Goal: Complete application form

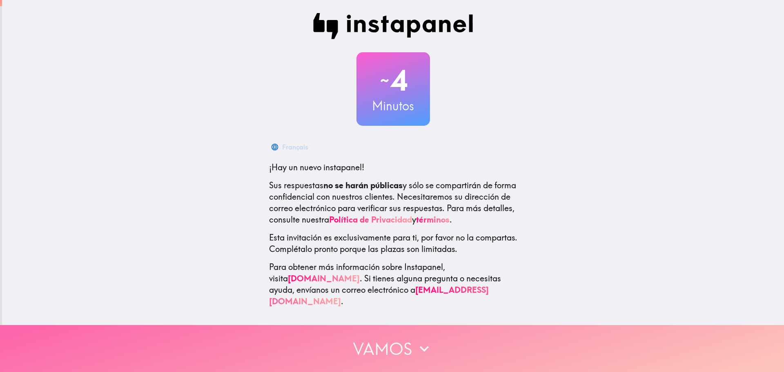
click at [365, 345] on button "Vamos" at bounding box center [392, 348] width 784 height 47
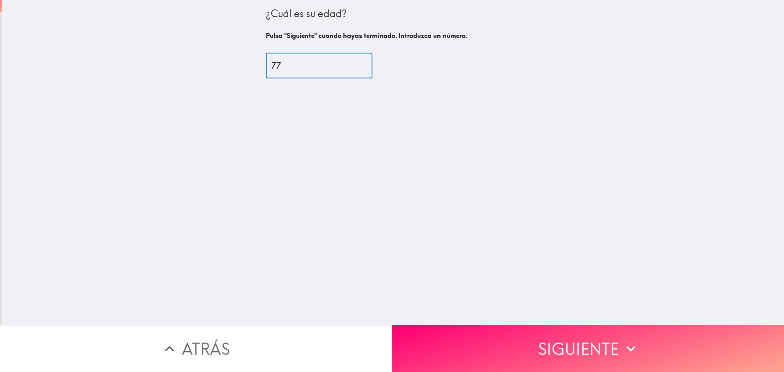
click at [350, 61] on input "77" at bounding box center [319, 65] width 107 height 25
click at [350, 61] on input "78" at bounding box center [319, 65] width 107 height 25
click at [350, 61] on input "79" at bounding box center [319, 65] width 107 height 25
type input "80"
click at [350, 61] on input "80" at bounding box center [319, 65] width 107 height 25
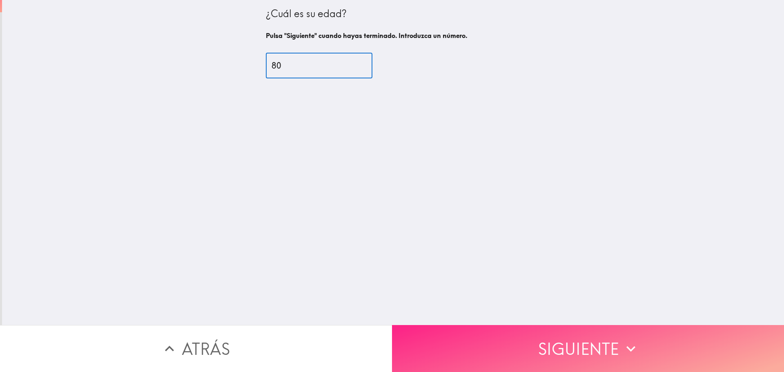
click at [567, 331] on button "Siguiente" at bounding box center [588, 348] width 392 height 47
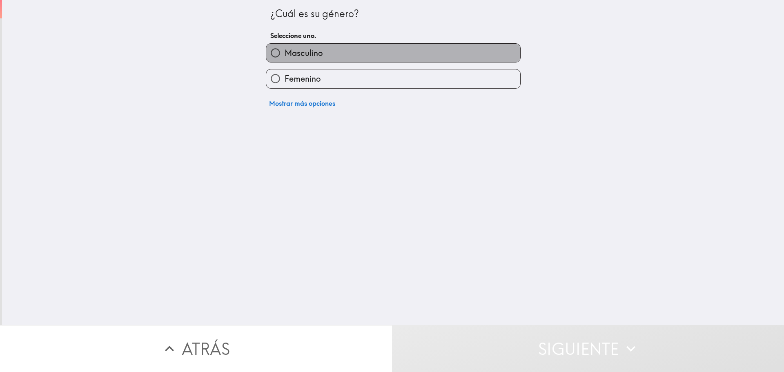
click at [302, 51] on span "Masculino" at bounding box center [304, 52] width 38 height 11
click at [285, 51] on input "Masculino" at bounding box center [275, 53] width 18 height 18
radio input "true"
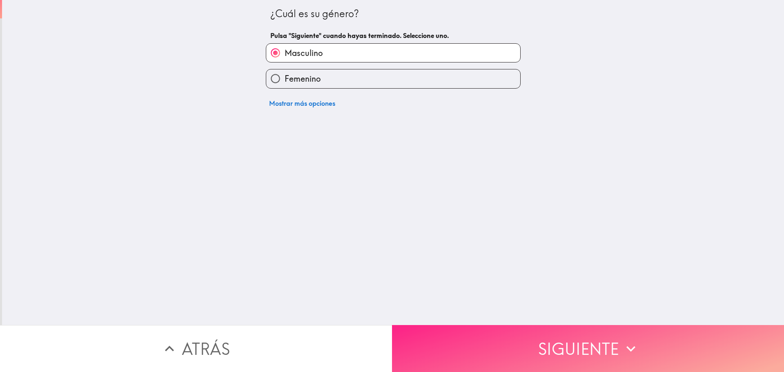
click at [560, 337] on button "Siguiente" at bounding box center [588, 348] width 392 height 47
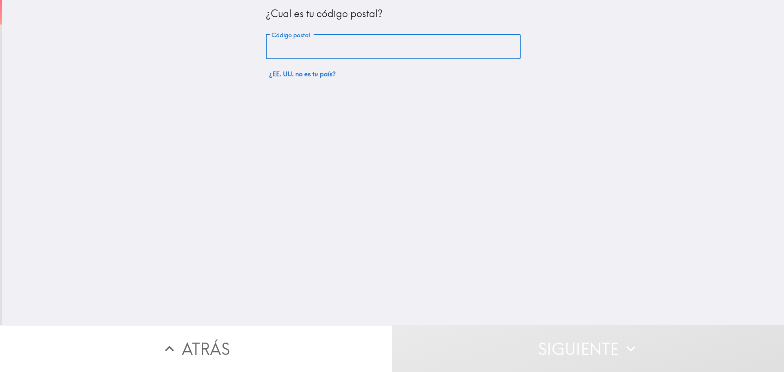
click at [386, 47] on input "Código postal" at bounding box center [393, 46] width 255 height 25
type input "33193"
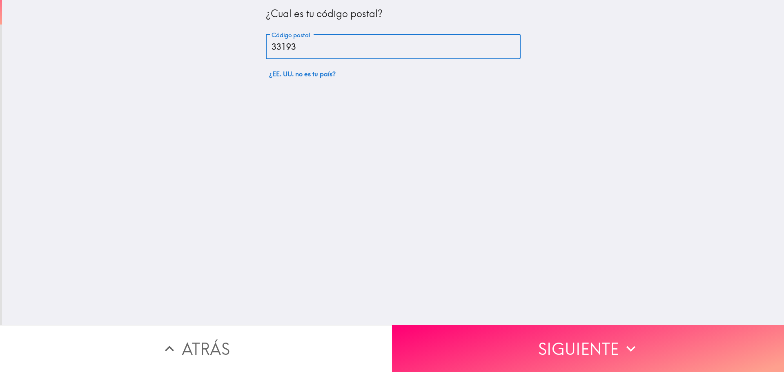
click at [582, 341] on button "Siguiente" at bounding box center [588, 348] width 392 height 47
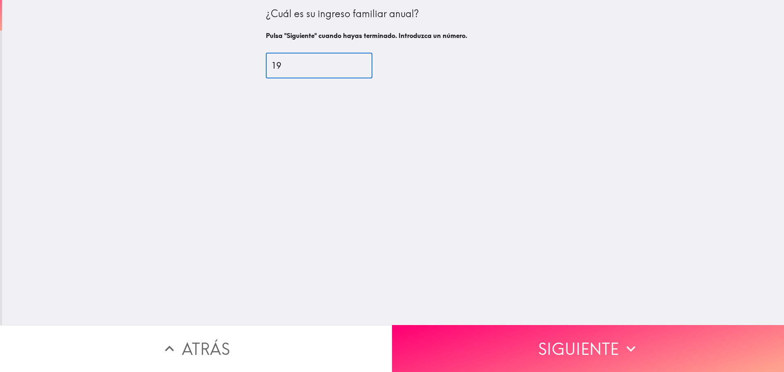
click at [349, 64] on input "19" at bounding box center [319, 65] width 107 height 25
drag, startPoint x: 271, startPoint y: 65, endPoint x: 327, endPoint y: 68, distance: 56.0
click at [327, 68] on input "19" at bounding box center [319, 65] width 107 height 25
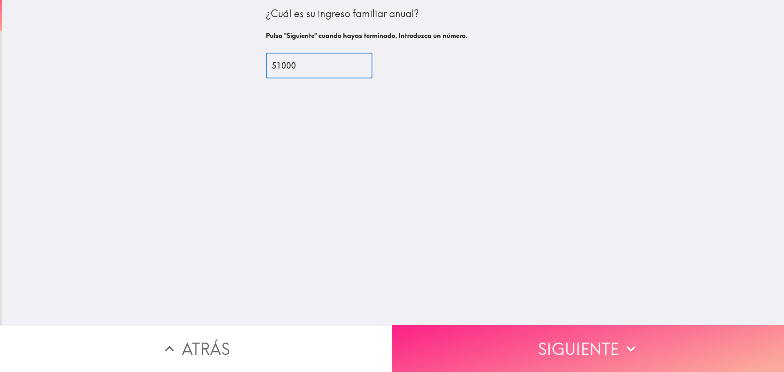
type input "51000"
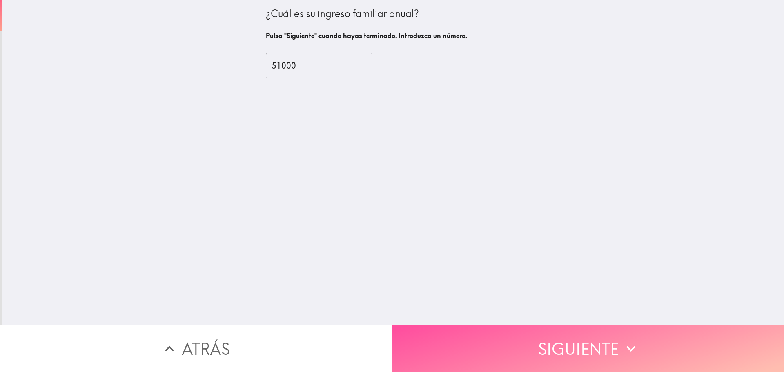
click at [592, 334] on button "Siguiente" at bounding box center [588, 348] width 392 height 47
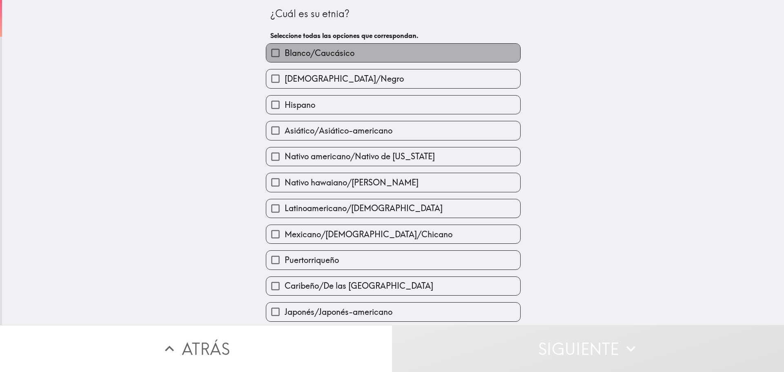
click at [331, 52] on span "Blanco/Caucásico" at bounding box center [320, 52] width 70 height 11
click at [285, 52] on input "Blanco/Caucásico" at bounding box center [275, 53] width 18 height 18
checkbox input "true"
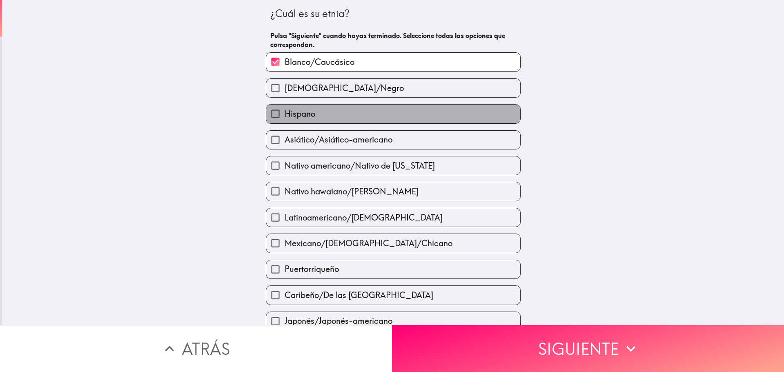
click at [316, 118] on label "Hispano" at bounding box center [393, 114] width 254 height 18
click at [285, 118] on input "Hispano" at bounding box center [275, 114] width 18 height 18
checkbox input "true"
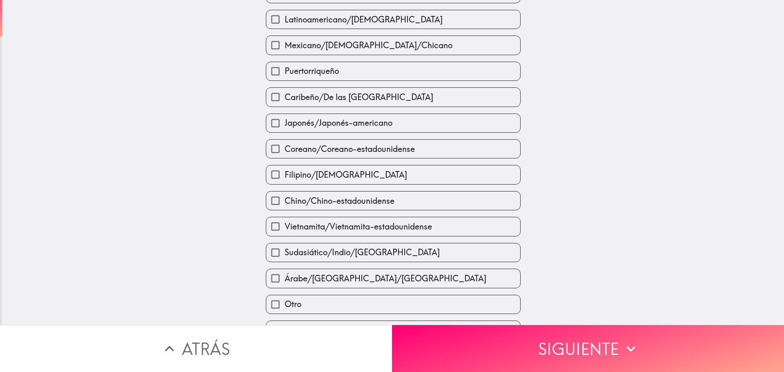
scroll to position [204, 0]
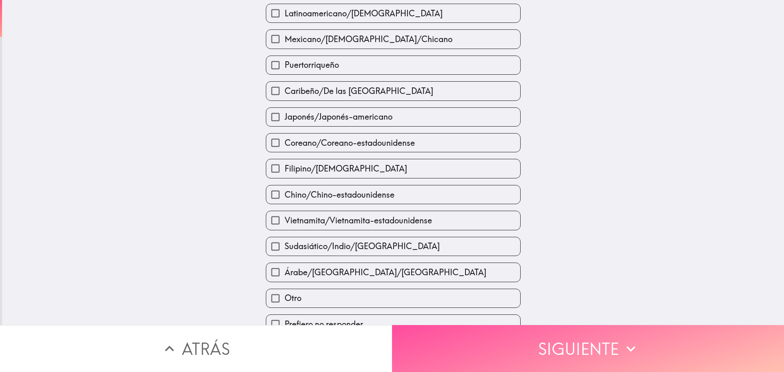
click at [565, 339] on button "Siguiente" at bounding box center [588, 348] width 392 height 47
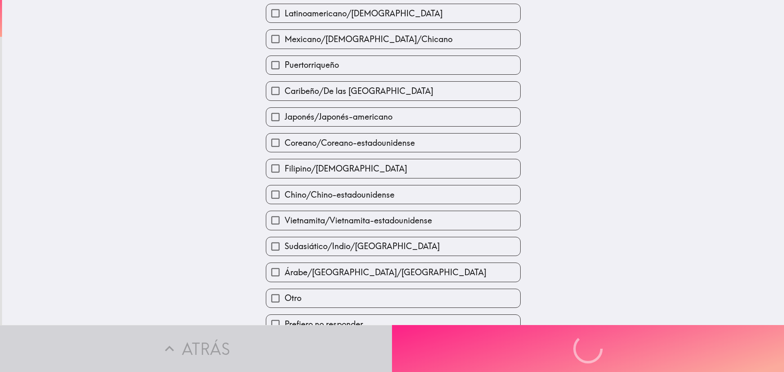
scroll to position [104, 0]
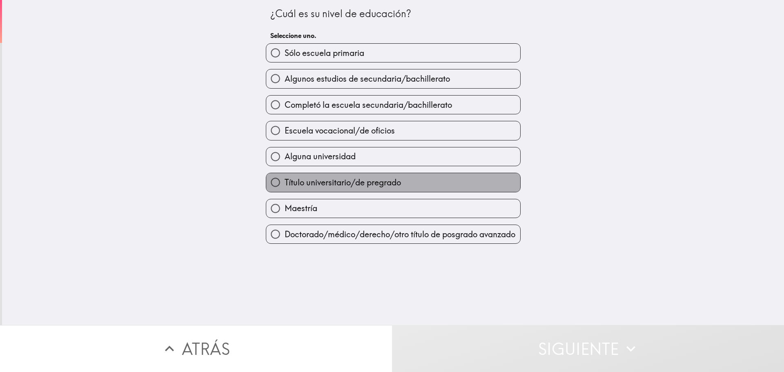
click at [304, 182] on span "Título universitario/de pregrado" at bounding box center [343, 182] width 116 height 11
click at [285, 182] on input "Título universitario/de pregrado" at bounding box center [275, 182] width 18 height 18
radio input "true"
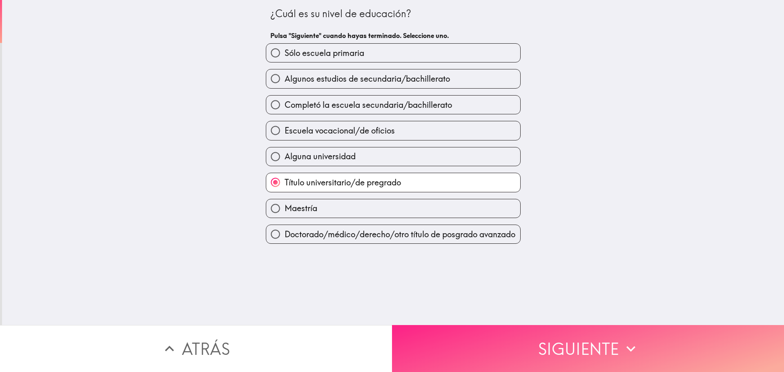
click at [592, 337] on button "Siguiente" at bounding box center [588, 348] width 392 height 47
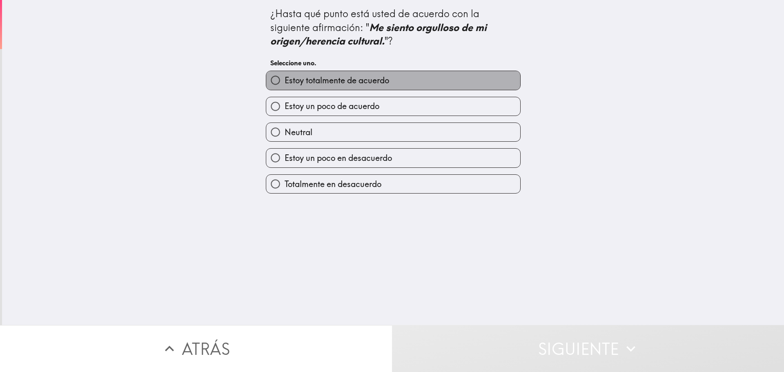
click at [343, 77] on span "Estoy totalmente de acuerdo" at bounding box center [337, 80] width 105 height 11
click at [285, 77] on input "Estoy totalmente de acuerdo" at bounding box center [275, 80] width 18 height 18
radio input "true"
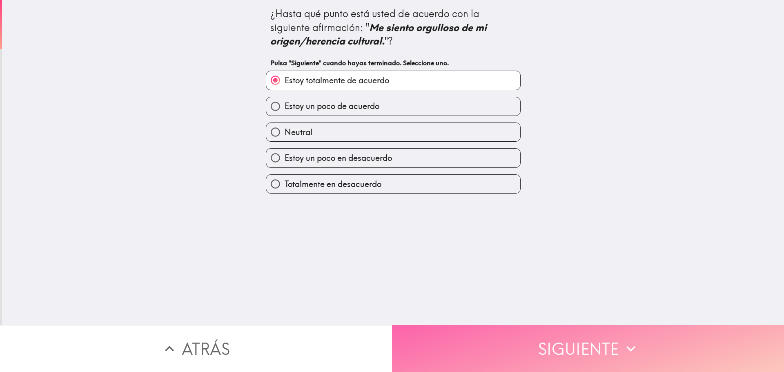
click at [592, 343] on button "Siguiente" at bounding box center [588, 348] width 392 height 47
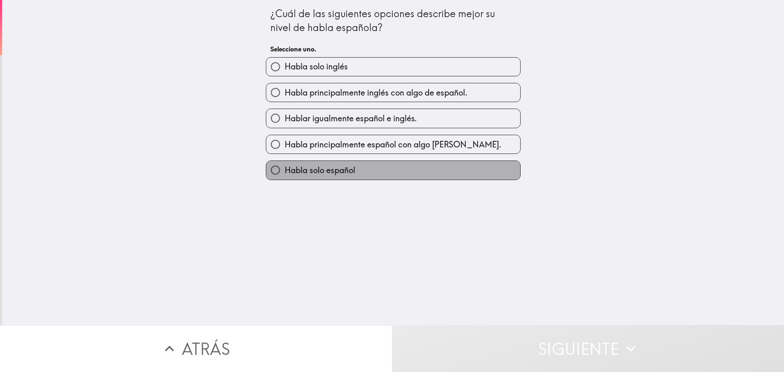
click at [314, 170] on span "Habla solo español" at bounding box center [320, 170] width 71 height 11
click at [285, 170] on input "Habla solo español" at bounding box center [275, 170] width 18 height 18
radio input "true"
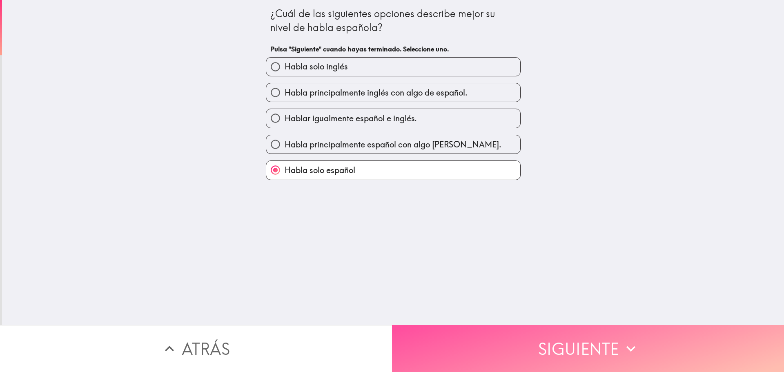
drag, startPoint x: 569, startPoint y: 342, endPoint x: 574, endPoint y: 340, distance: 5.7
click at [571, 341] on button "Siguiente" at bounding box center [588, 348] width 392 height 47
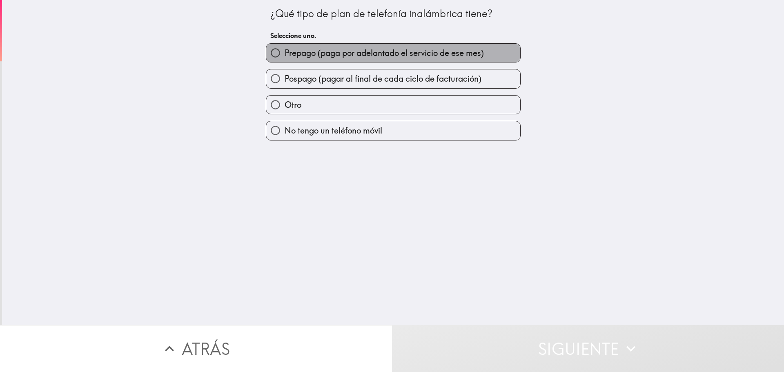
click at [317, 56] on span "Prepago (paga por adelantado el servicio de ese mes)" at bounding box center [384, 52] width 199 height 11
click at [285, 56] on input "Prepago (paga por adelantado el servicio de ese mes)" at bounding box center [275, 53] width 18 height 18
radio input "true"
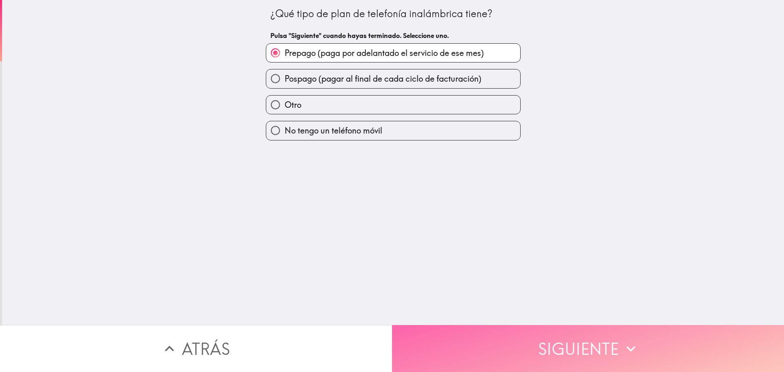
drag, startPoint x: 584, startPoint y: 343, endPoint x: 555, endPoint y: 330, distance: 32.3
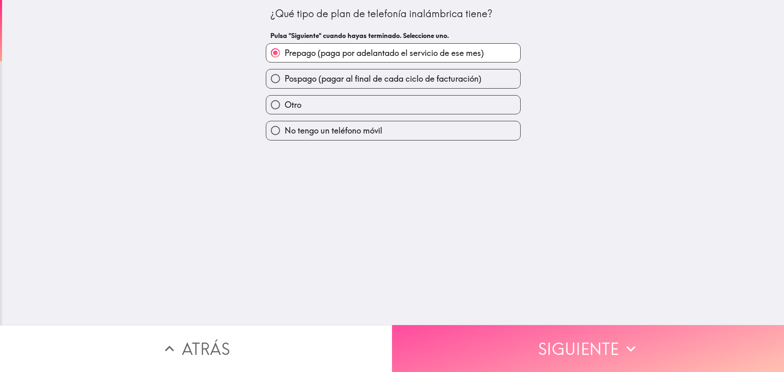
click at [584, 343] on button "Siguiente" at bounding box center [588, 348] width 392 height 47
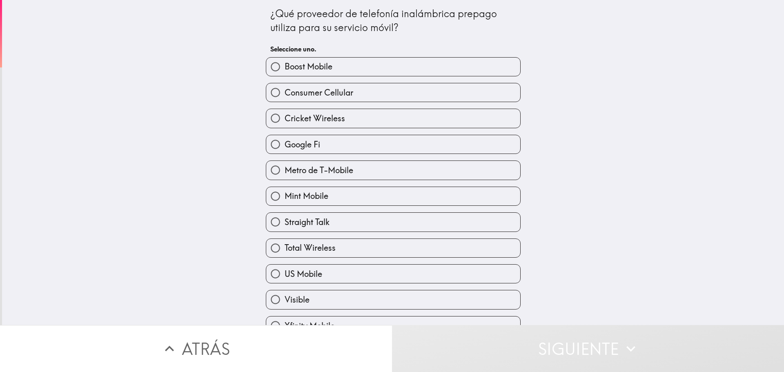
scroll to position [42, 0]
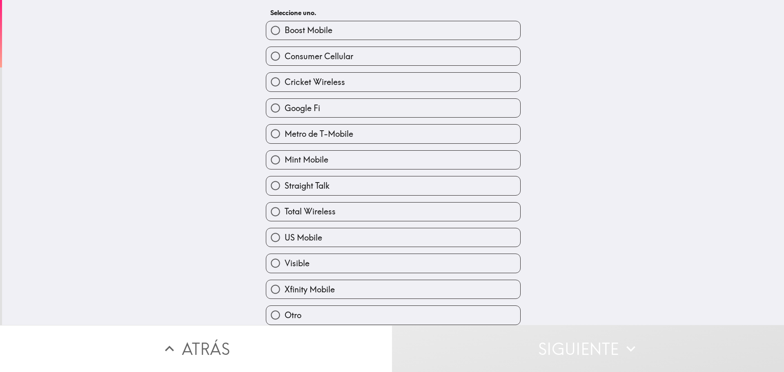
click at [266, 312] on input "Otro" at bounding box center [275, 315] width 18 height 18
radio input "true"
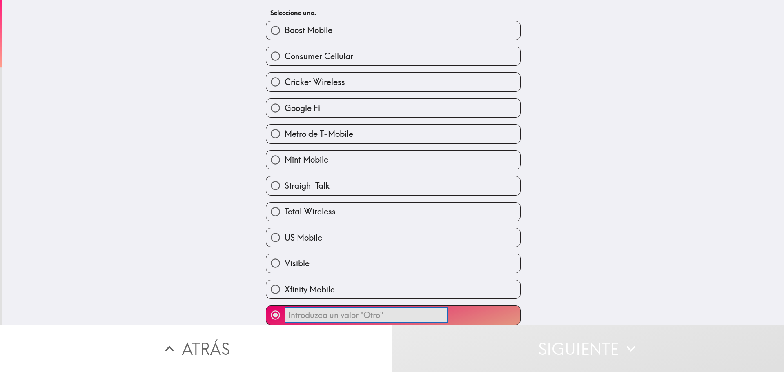
click at [300, 314] on input "​" at bounding box center [366, 316] width 163 height 16
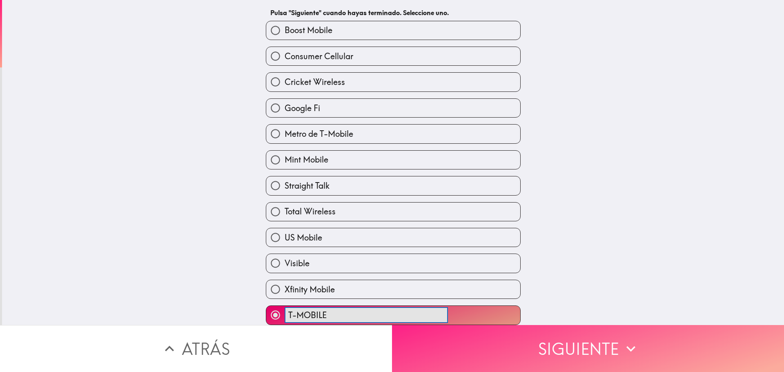
type input "T-MOBILE"
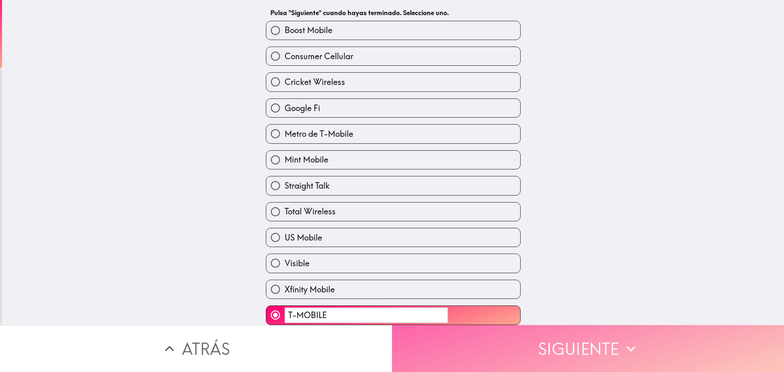
click at [582, 338] on button "Siguiente" at bounding box center [588, 348] width 392 height 47
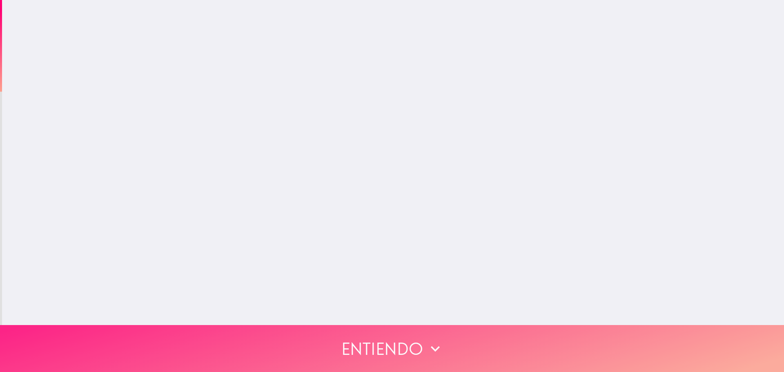
scroll to position [0, 0]
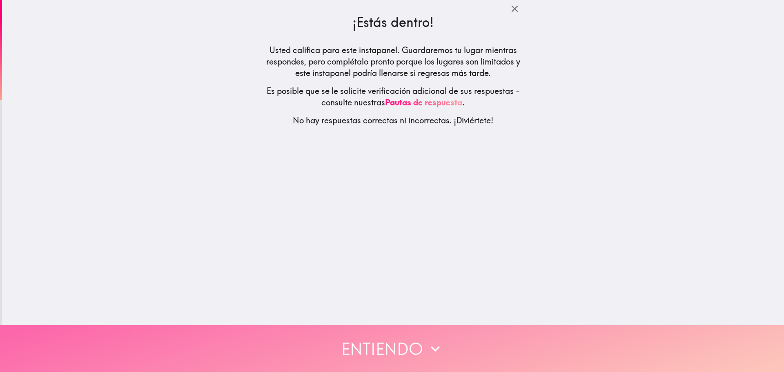
click at [408, 339] on button "Entiendo" at bounding box center [392, 348] width 784 height 47
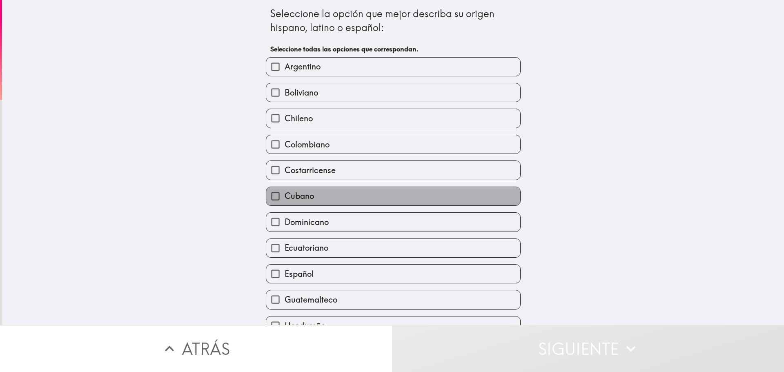
click at [337, 190] on label "Cubano" at bounding box center [393, 196] width 254 height 18
click at [285, 190] on input "Cubano" at bounding box center [275, 196] width 18 height 18
checkbox input "true"
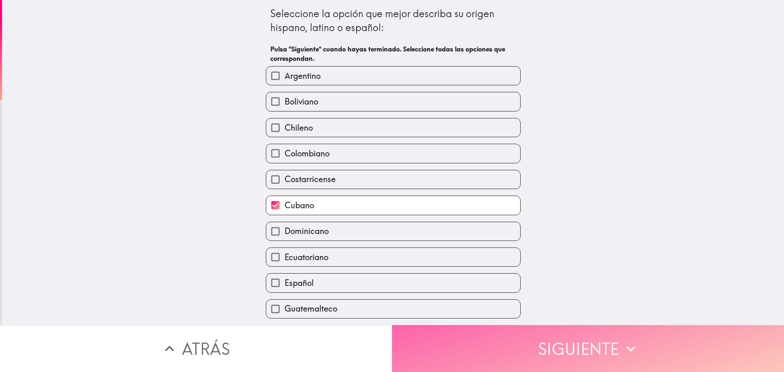
click at [581, 339] on button "Siguiente" at bounding box center [588, 348] width 392 height 47
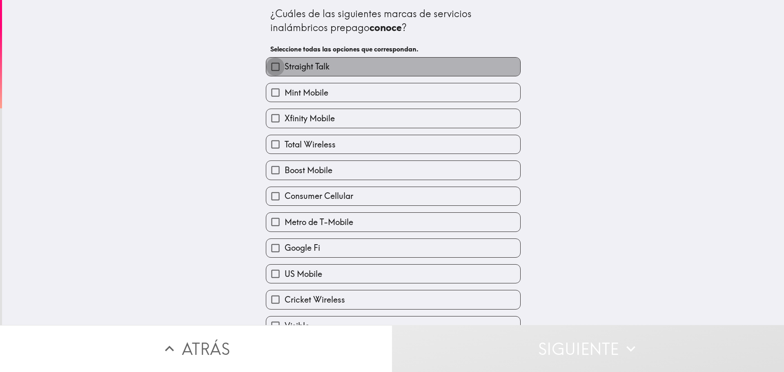
drag, startPoint x: 271, startPoint y: 65, endPoint x: 271, endPoint y: 70, distance: 4.5
click at [271, 67] on input "Straight Talk" at bounding box center [275, 67] width 18 height 18
checkbox input "true"
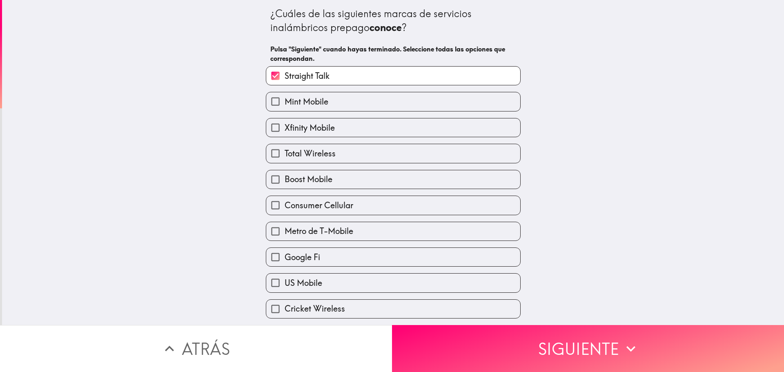
click at [270, 97] on input "Mint Mobile" at bounding box center [275, 101] width 18 height 18
checkbox input "true"
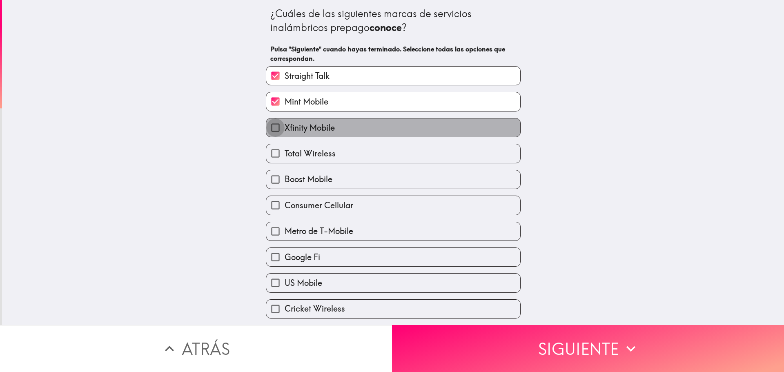
click at [269, 129] on input "Xfinity Mobile" at bounding box center [275, 127] width 18 height 18
checkbox input "true"
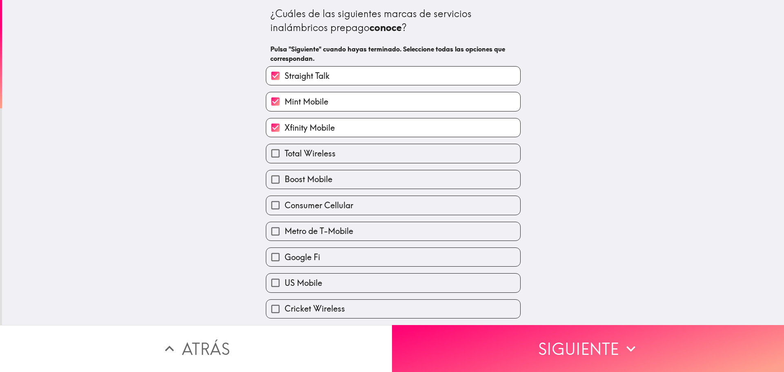
click at [272, 153] on input "Total Wireless" at bounding box center [275, 153] width 18 height 18
checkbox input "true"
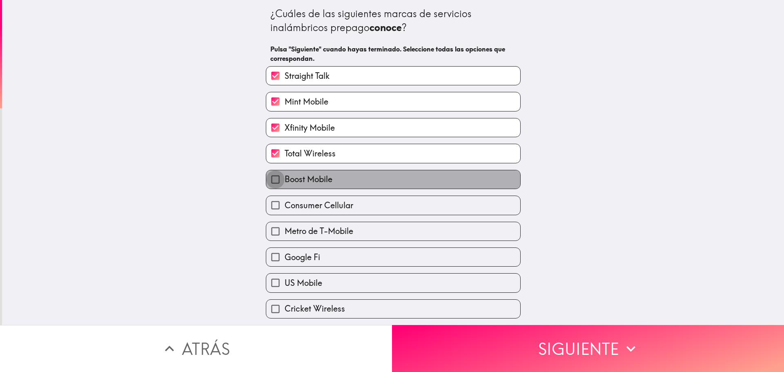
click at [266, 176] on input "Boost Mobile" at bounding box center [275, 179] width 18 height 18
checkbox input "true"
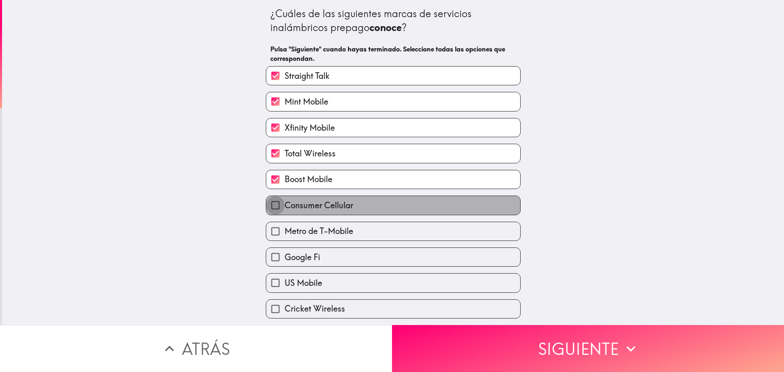
click at [266, 204] on input "Consumer Cellular" at bounding box center [275, 205] width 18 height 18
checkbox input "true"
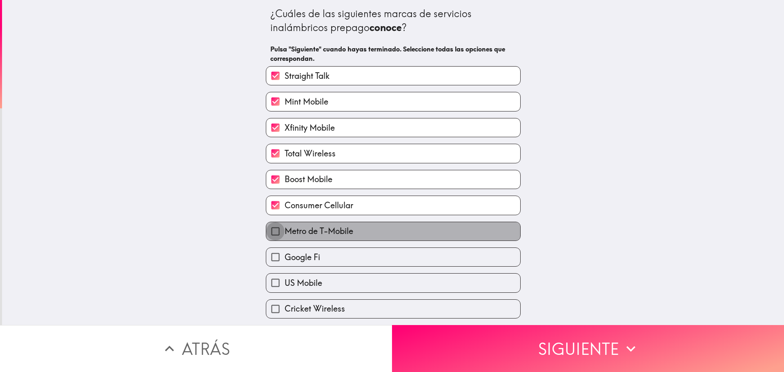
click at [266, 234] on input "Metro de T-Mobile" at bounding box center [275, 231] width 18 height 18
checkbox input "true"
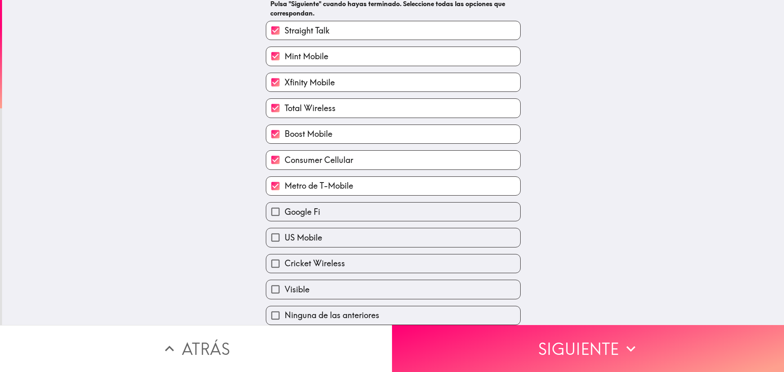
scroll to position [51, 0]
click at [272, 205] on input "Google Fi" at bounding box center [275, 212] width 18 height 18
checkbox input "true"
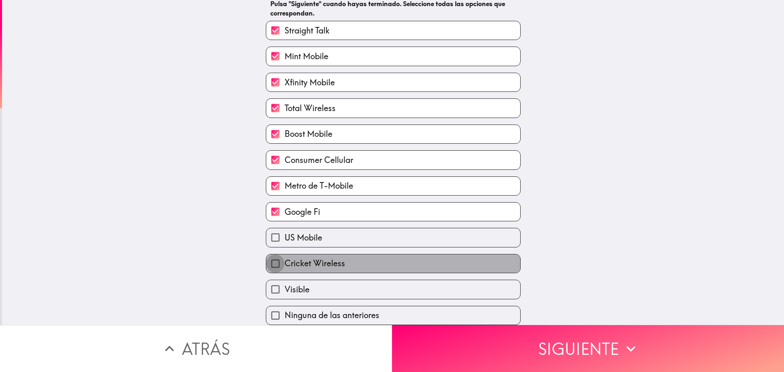
click at [269, 259] on input "Cricket Wireless" at bounding box center [275, 263] width 18 height 18
checkbox input "true"
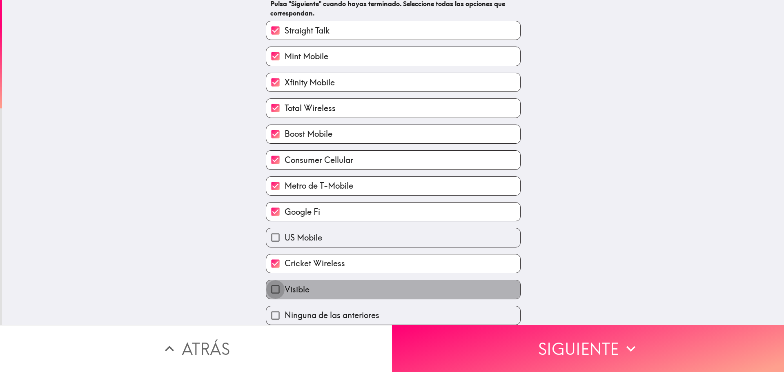
click at [267, 282] on input "Visible" at bounding box center [275, 289] width 18 height 18
checkbox input "true"
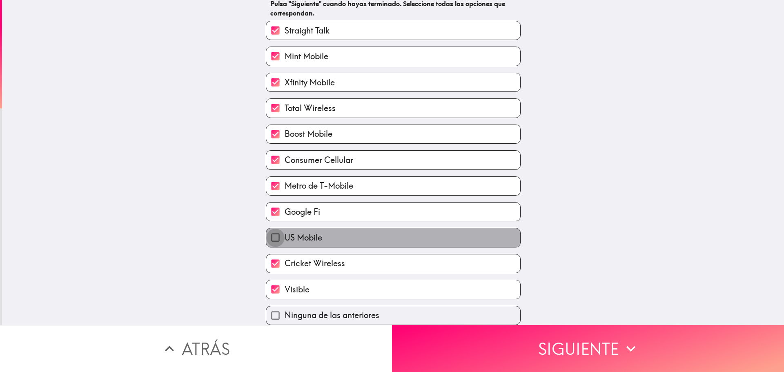
click at [272, 235] on input "US Mobile" at bounding box center [275, 237] width 18 height 18
click at [271, 228] on input "US Mobile" at bounding box center [275, 237] width 18 height 18
checkbox input "false"
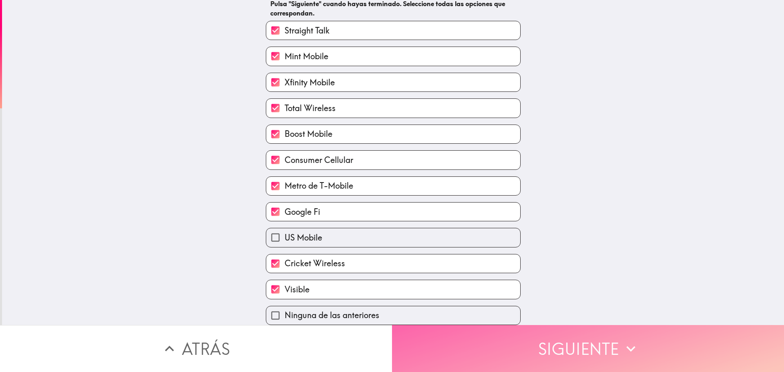
click at [589, 334] on button "Siguiente" at bounding box center [588, 348] width 392 height 47
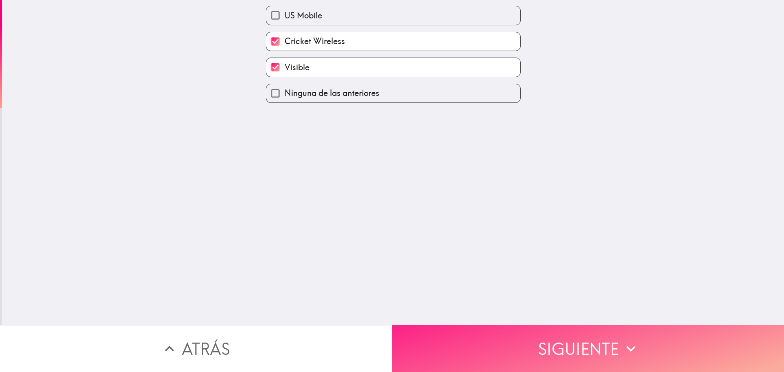
scroll to position [0, 0]
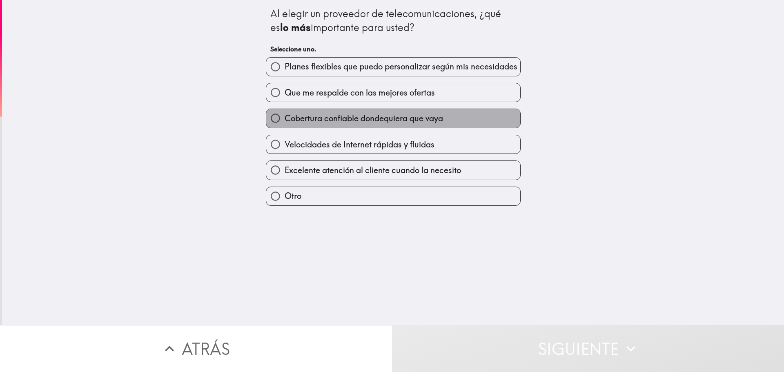
click at [380, 122] on span "Cobertura confiable dondequiera que vaya" at bounding box center [364, 118] width 158 height 11
click at [285, 122] on input "Cobertura confiable dondequiera que vaya" at bounding box center [275, 118] width 18 height 18
radio input "true"
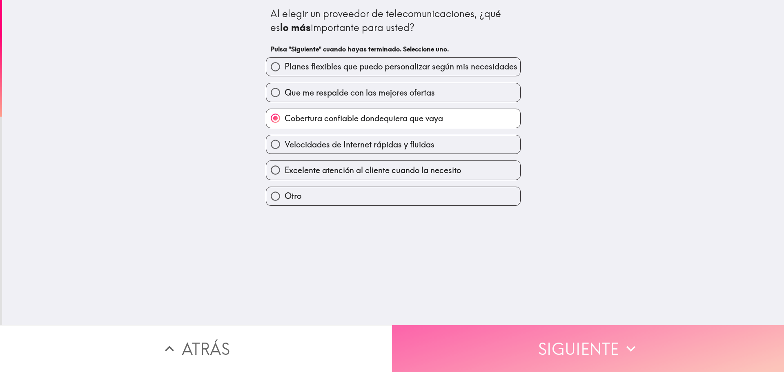
click at [584, 344] on button "Siguiente" at bounding box center [588, 348] width 392 height 47
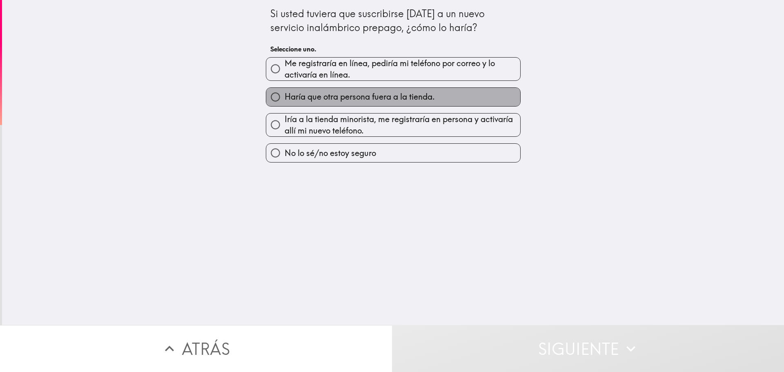
click at [375, 97] on span "Haría que otra persona fuera a la tienda." at bounding box center [360, 96] width 150 height 11
click at [285, 97] on input "Haría que otra persona fuera a la tienda." at bounding box center [275, 97] width 18 height 18
radio input "true"
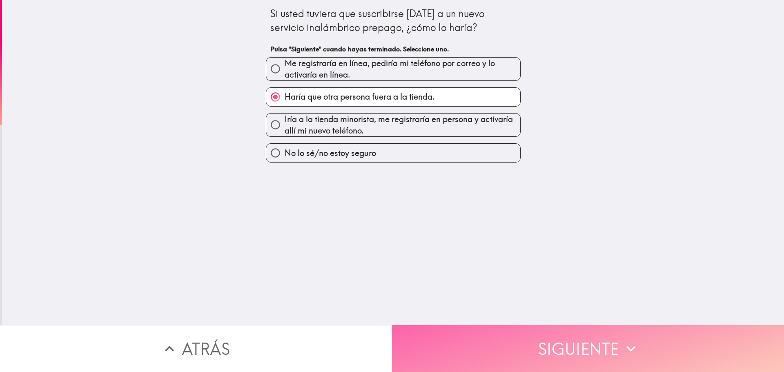
click at [587, 343] on button "Siguiente" at bounding box center [588, 348] width 392 height 47
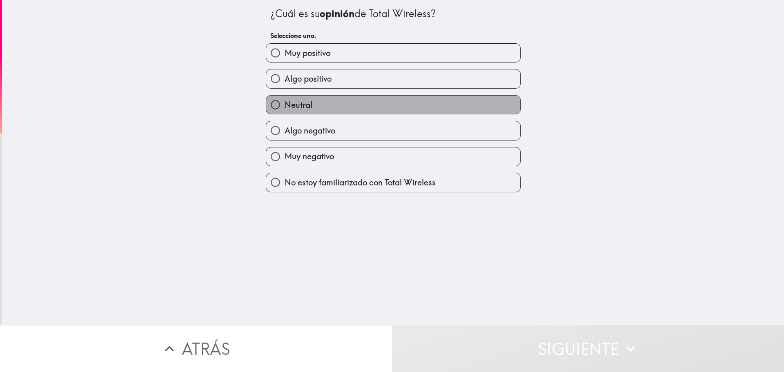
click at [318, 103] on label "Neutral" at bounding box center [393, 105] width 254 height 18
click at [285, 103] on input "Neutral" at bounding box center [275, 105] width 18 height 18
radio input "true"
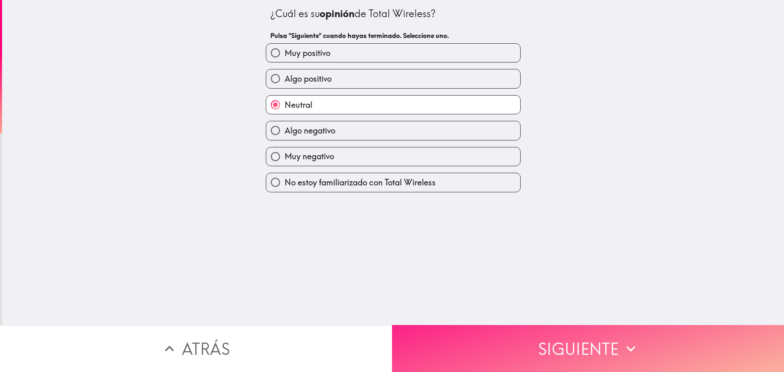
click at [569, 339] on button "Siguiente" at bounding box center [588, 348] width 392 height 47
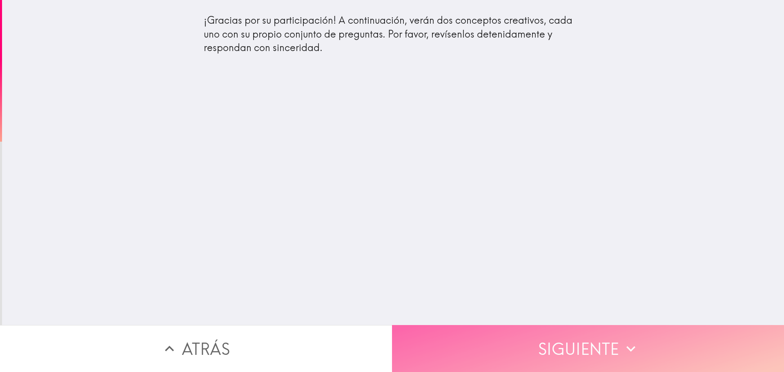
click at [567, 346] on button "Siguiente" at bounding box center [588, 348] width 392 height 47
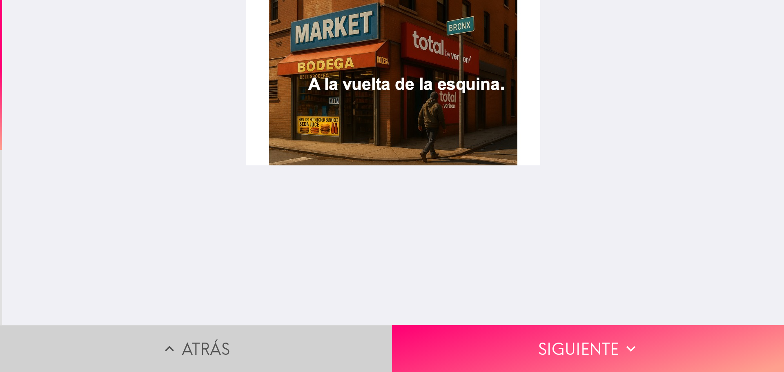
click at [201, 337] on button "Atrás" at bounding box center [196, 348] width 392 height 47
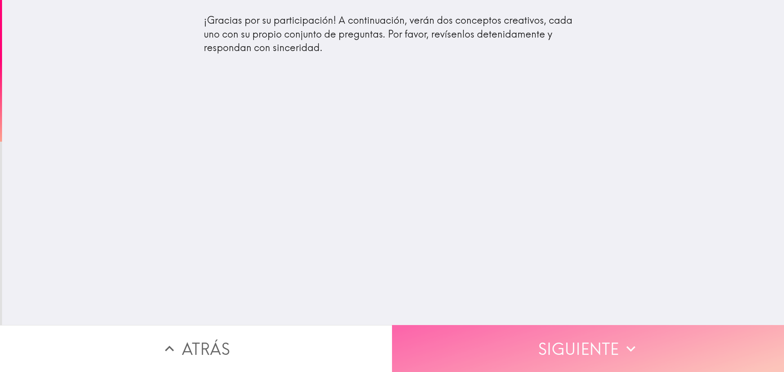
click at [578, 340] on button "Siguiente" at bounding box center [588, 348] width 392 height 47
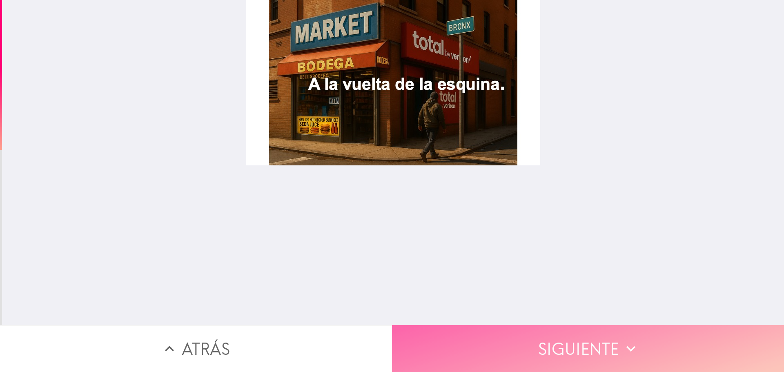
click at [585, 341] on button "Siguiente" at bounding box center [588, 348] width 392 height 47
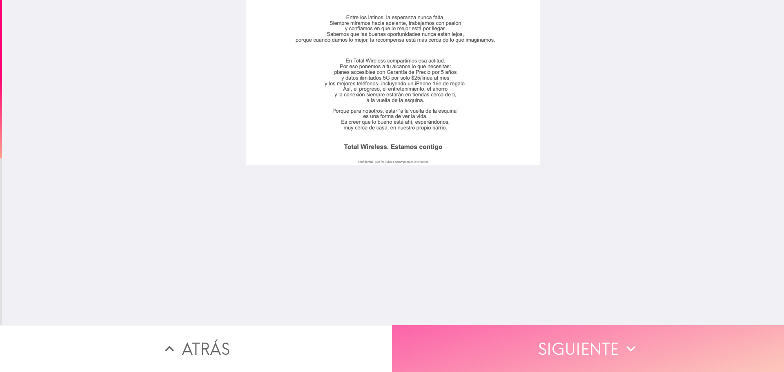
click at [582, 337] on button "Siguiente" at bounding box center [588, 348] width 392 height 47
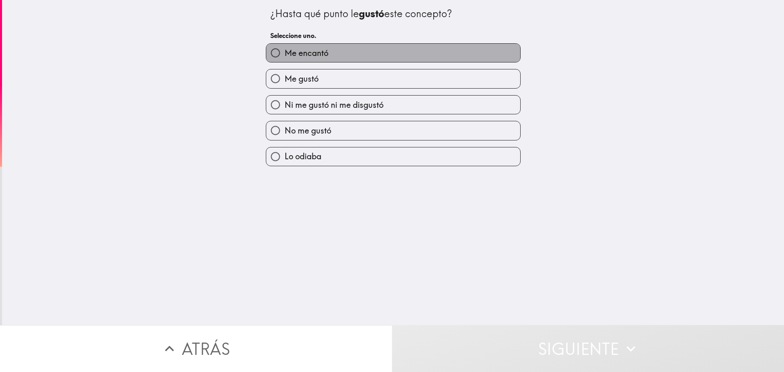
click at [330, 54] on label "Me encantó" at bounding box center [393, 53] width 254 height 18
click at [285, 54] on input "Me encantó" at bounding box center [275, 53] width 18 height 18
radio input "true"
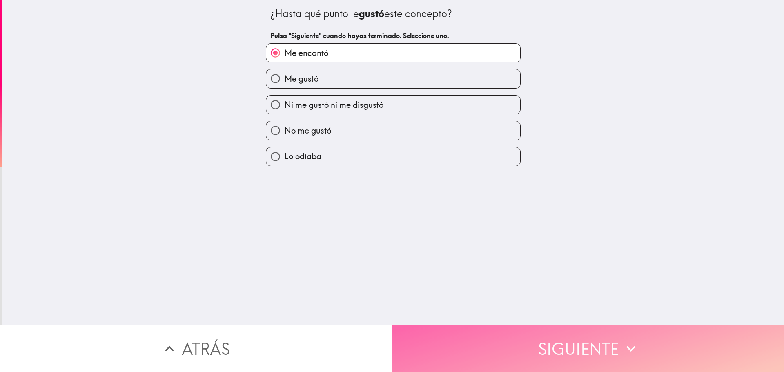
click at [612, 339] on button "Siguiente" at bounding box center [588, 348] width 392 height 47
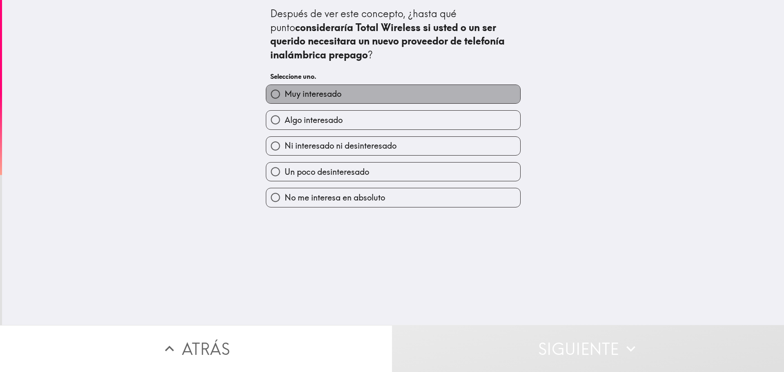
click at [343, 95] on label "Muy interesado" at bounding box center [393, 94] width 254 height 18
click at [285, 95] on input "Muy interesado" at bounding box center [275, 94] width 18 height 18
radio input "true"
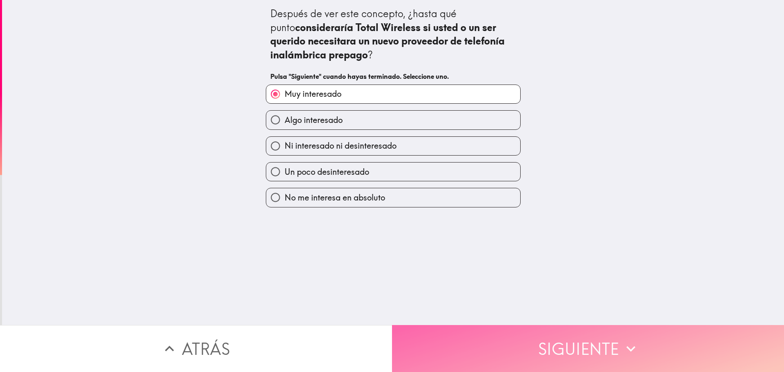
click at [582, 343] on button "Siguiente" at bounding box center [588, 348] width 392 height 47
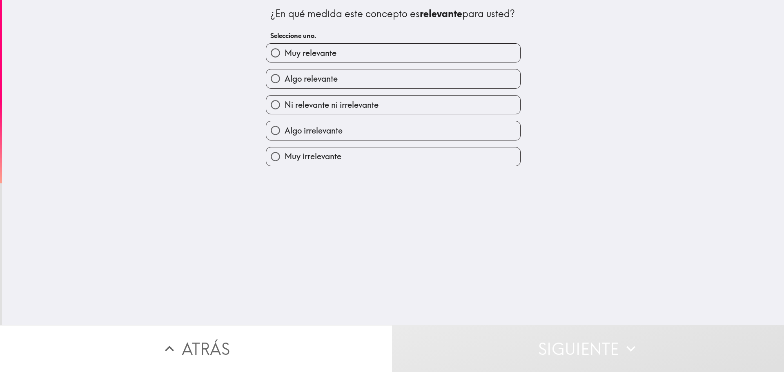
click at [301, 59] on span "Muy relevante" at bounding box center [311, 52] width 52 height 11
click at [285, 61] on input "Muy relevante" at bounding box center [275, 53] width 18 height 18
radio input "true"
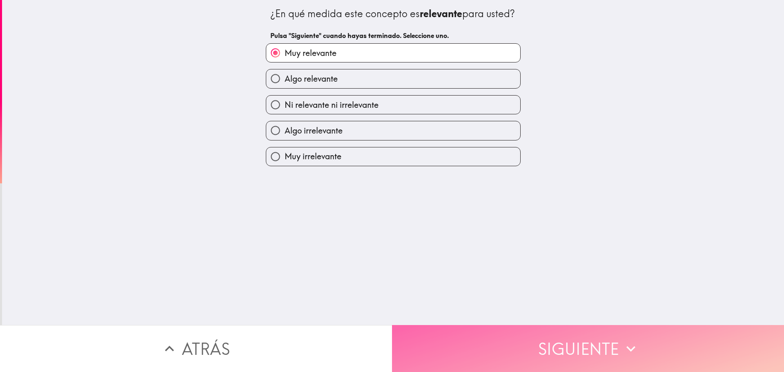
click at [559, 335] on button "Siguiente" at bounding box center [588, 348] width 392 height 47
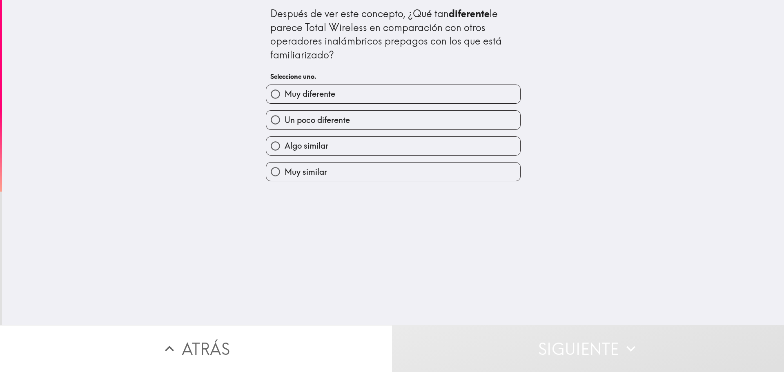
click at [320, 96] on span "Muy diferente" at bounding box center [310, 93] width 51 height 11
click at [285, 96] on input "Muy diferente" at bounding box center [275, 94] width 18 height 18
radio input "true"
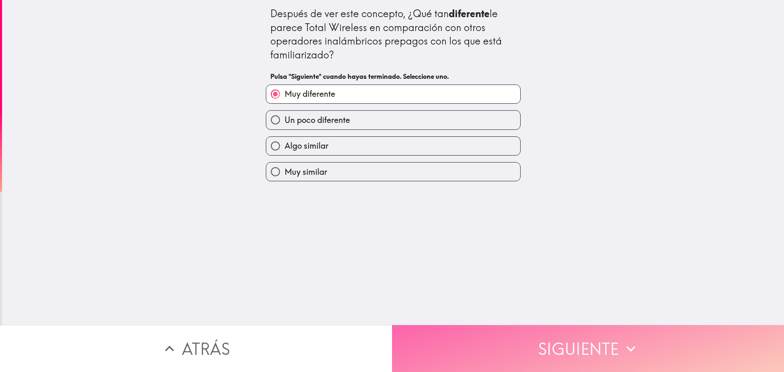
click at [578, 339] on button "Siguiente" at bounding box center [588, 348] width 392 height 47
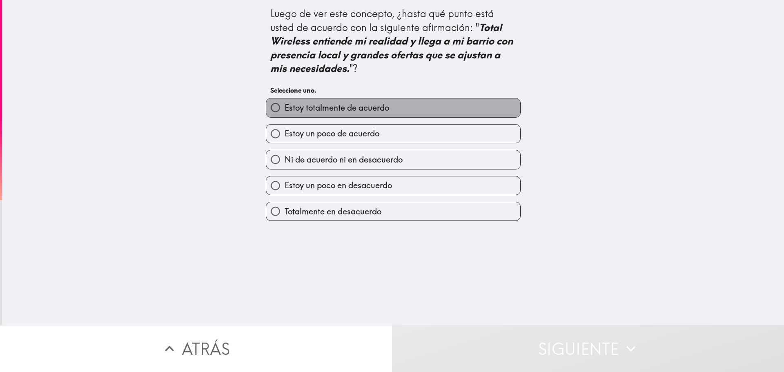
click at [301, 109] on span "Estoy totalmente de acuerdo" at bounding box center [337, 107] width 105 height 11
click at [285, 109] on input "Estoy totalmente de acuerdo" at bounding box center [275, 107] width 18 height 18
radio input "true"
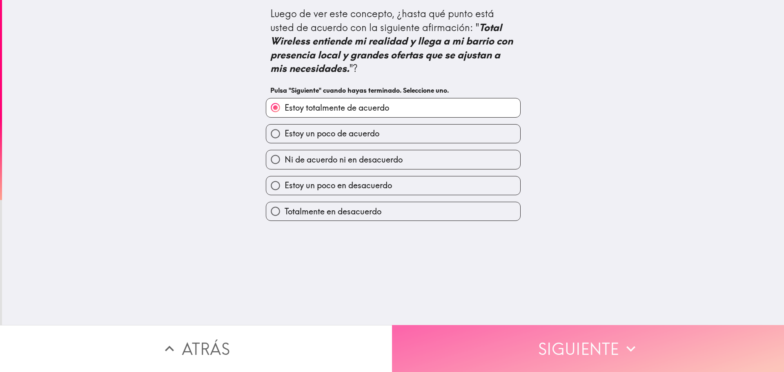
click at [597, 345] on button "Siguiente" at bounding box center [588, 348] width 392 height 47
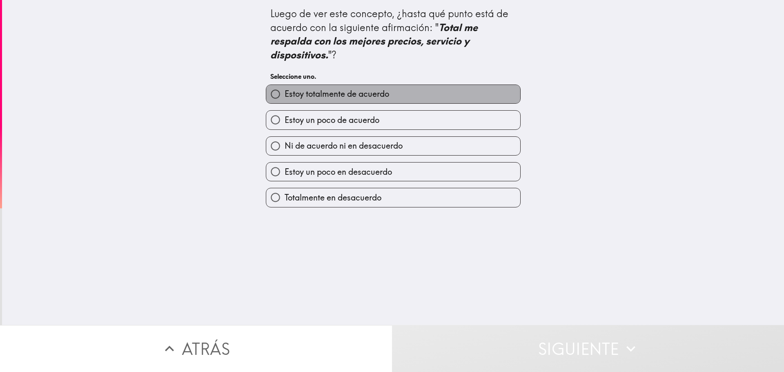
click at [310, 93] on span "Estoy totalmente de acuerdo" at bounding box center [337, 93] width 105 height 11
click at [285, 93] on input "Estoy totalmente de acuerdo" at bounding box center [275, 94] width 18 height 18
radio input "true"
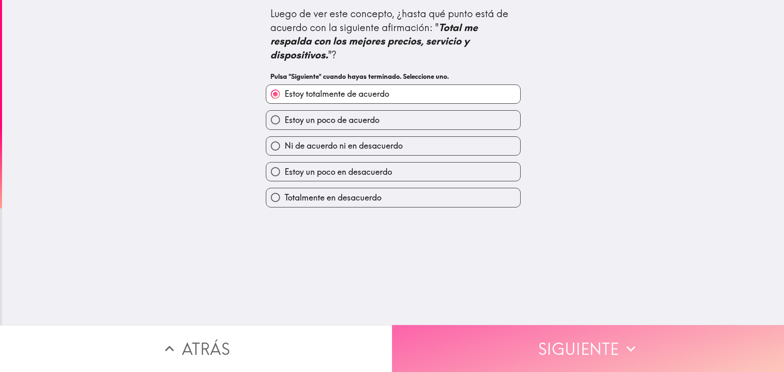
click at [576, 345] on button "Siguiente" at bounding box center [588, 348] width 392 height 47
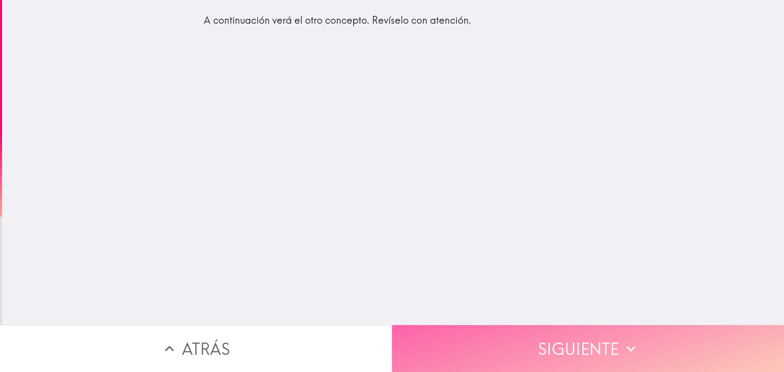
click at [552, 341] on button "Siguiente" at bounding box center [588, 348] width 392 height 47
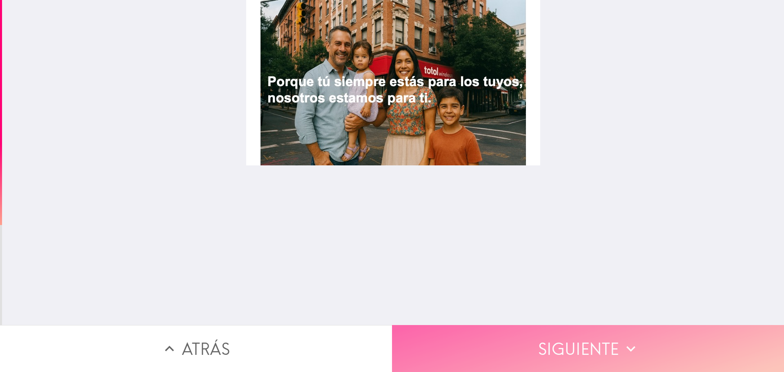
click at [567, 345] on button "Siguiente" at bounding box center [588, 348] width 392 height 47
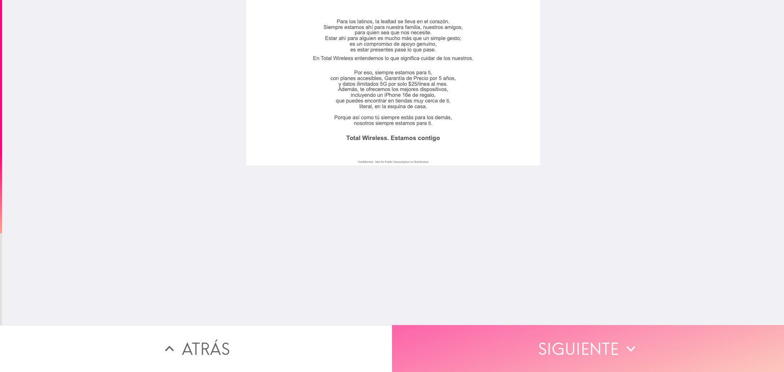
click at [571, 337] on button "Siguiente" at bounding box center [588, 348] width 392 height 47
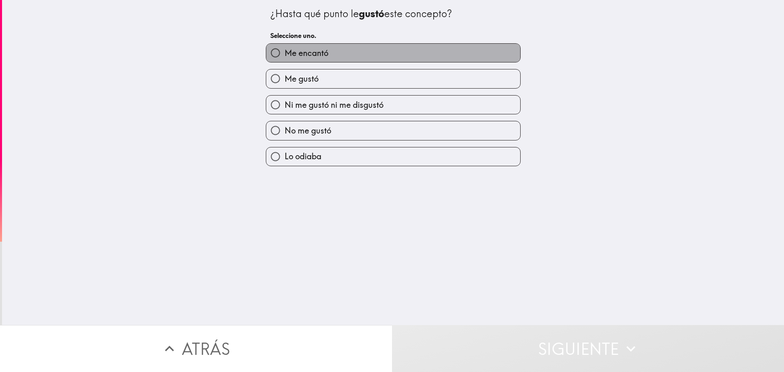
click at [334, 59] on label "Me encantó" at bounding box center [393, 53] width 254 height 18
click at [285, 59] on input "Me encantó" at bounding box center [275, 53] width 18 height 18
radio input "true"
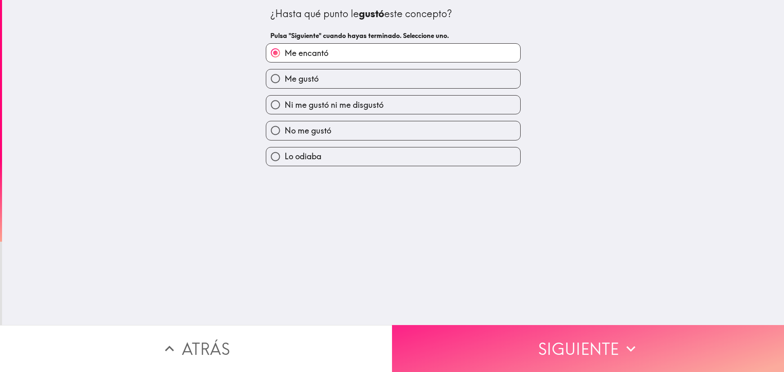
click at [580, 342] on button "Siguiente" at bounding box center [588, 348] width 392 height 47
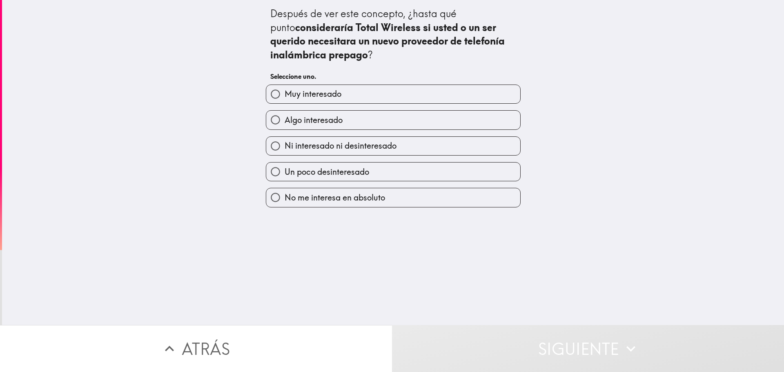
click at [345, 120] on label "Algo interesado" at bounding box center [393, 120] width 254 height 18
click at [285, 120] on input "Algo interesado" at bounding box center [275, 120] width 18 height 18
radio input "true"
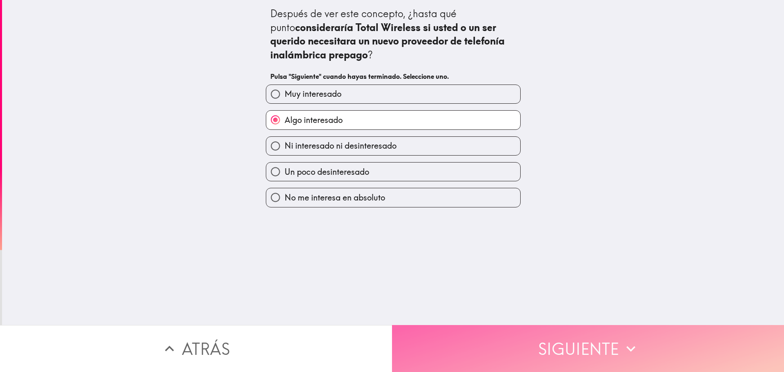
click at [564, 343] on button "Siguiente" at bounding box center [588, 348] width 392 height 47
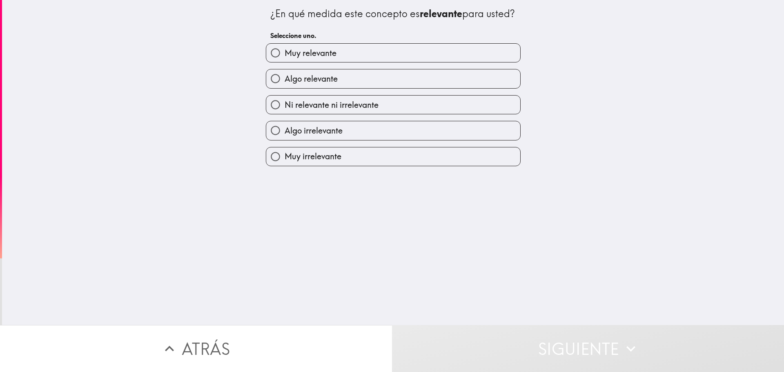
click at [355, 62] on label "Muy relevante" at bounding box center [393, 53] width 254 height 18
click at [285, 62] on input "Muy relevante" at bounding box center [275, 53] width 18 height 18
radio input "true"
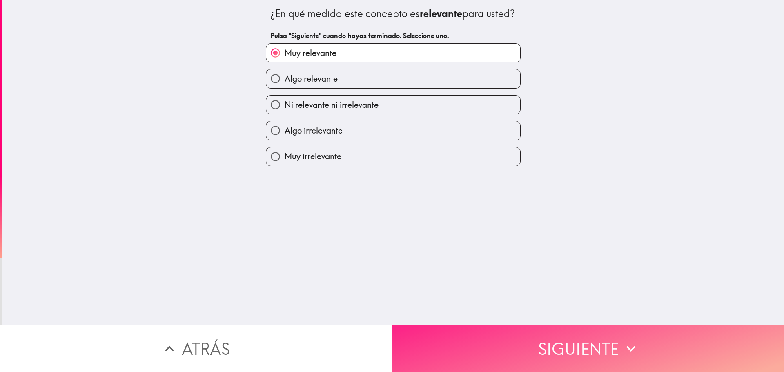
click at [584, 341] on button "Siguiente" at bounding box center [588, 348] width 392 height 47
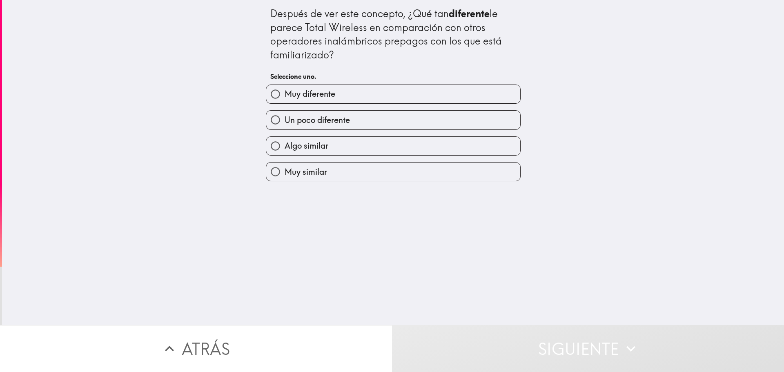
click at [366, 96] on label "Muy diferente" at bounding box center [393, 94] width 254 height 18
click at [285, 96] on input "Muy diferente" at bounding box center [275, 94] width 18 height 18
radio input "true"
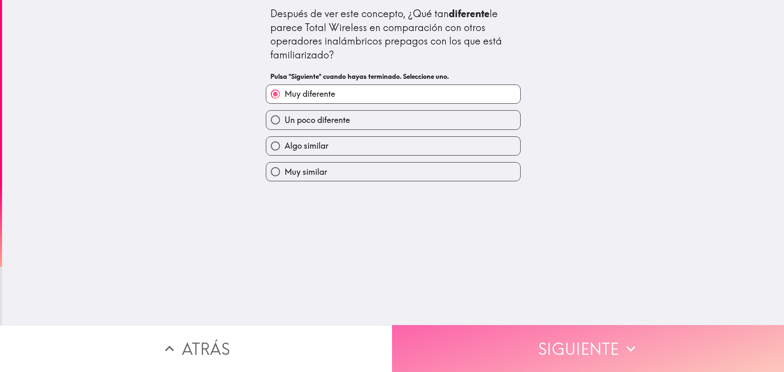
click at [580, 342] on button "Siguiente" at bounding box center [588, 348] width 392 height 47
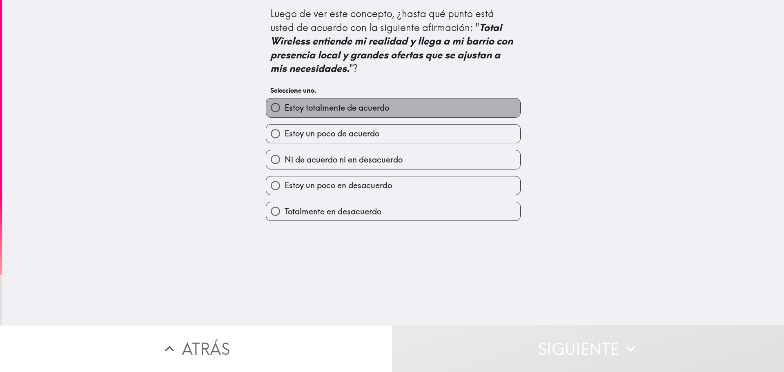
click at [389, 112] on label "Estoy totalmente de acuerdo" at bounding box center [393, 107] width 254 height 18
click at [285, 112] on input "Estoy totalmente de acuerdo" at bounding box center [275, 107] width 18 height 18
radio input "true"
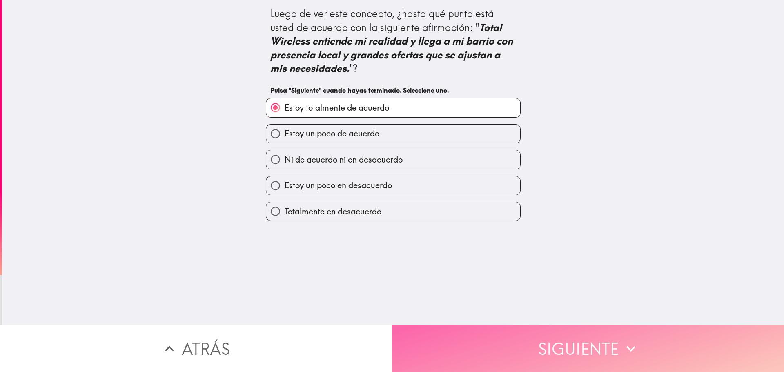
click at [600, 344] on button "Siguiente" at bounding box center [588, 348] width 392 height 47
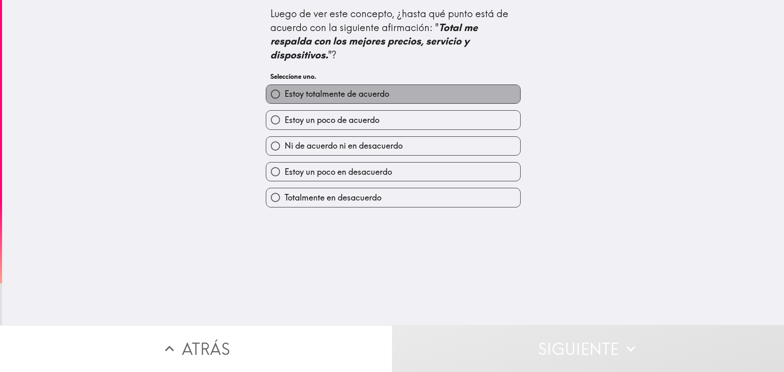
click at [348, 95] on span "Estoy totalmente de acuerdo" at bounding box center [337, 93] width 105 height 11
click at [285, 95] on input "Estoy totalmente de acuerdo" at bounding box center [275, 94] width 18 height 18
radio input "true"
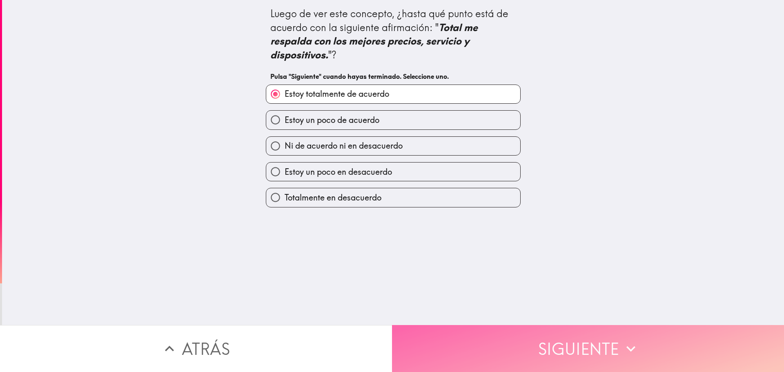
click at [561, 340] on button "Siguiente" at bounding box center [588, 348] width 392 height 47
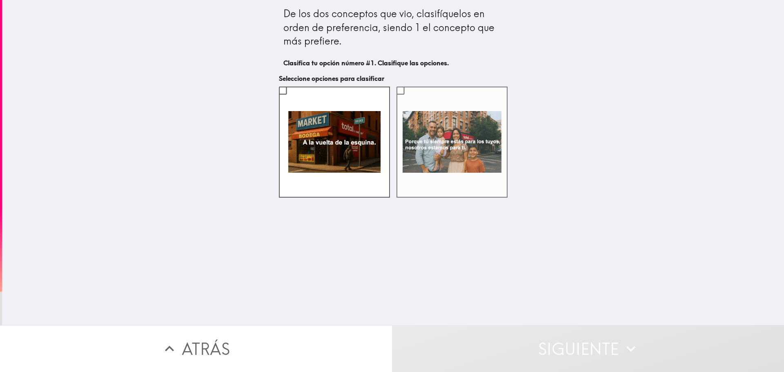
click at [472, 143] on label at bounding box center [452, 142] width 111 height 111
click at [410, 100] on input "checkbox" at bounding box center [400, 90] width 18 height 18
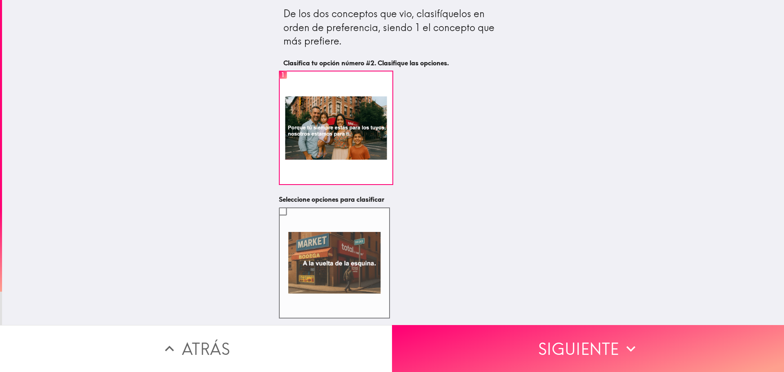
click at [307, 230] on label at bounding box center [334, 262] width 111 height 111
click at [292, 221] on input "checkbox" at bounding box center [283, 211] width 18 height 18
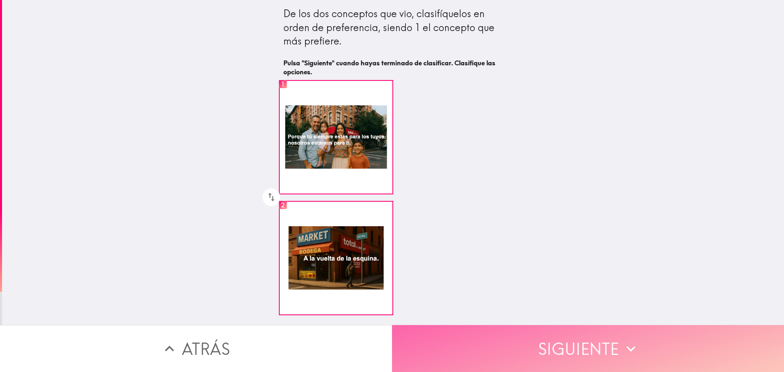
click at [593, 339] on button "Siguiente" at bounding box center [588, 348] width 392 height 47
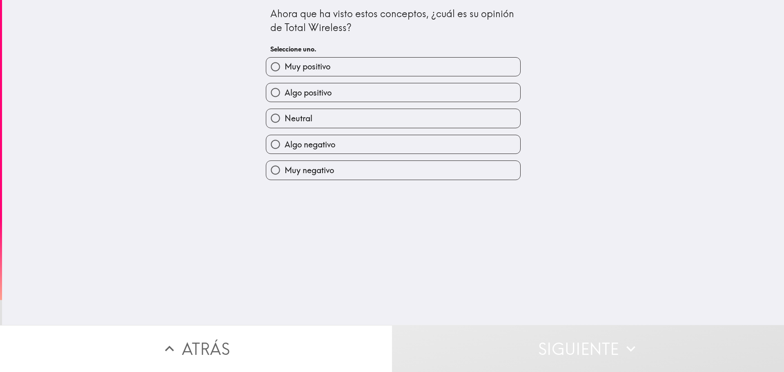
click at [436, 67] on label "Muy positivo" at bounding box center [393, 67] width 254 height 18
click at [285, 67] on input "Muy positivo" at bounding box center [275, 67] width 18 height 18
radio input "true"
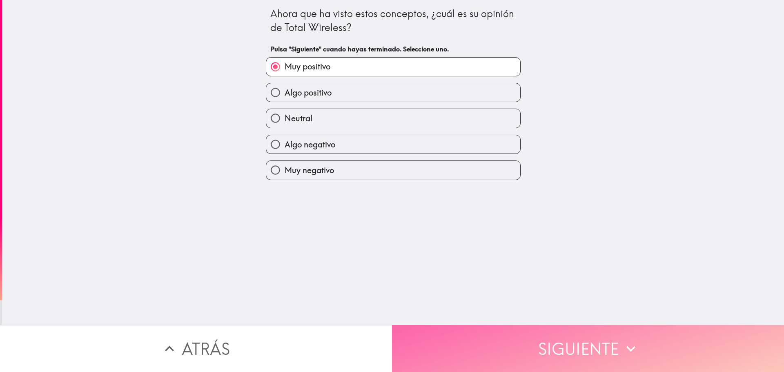
click at [593, 337] on button "Siguiente" at bounding box center [588, 348] width 392 height 47
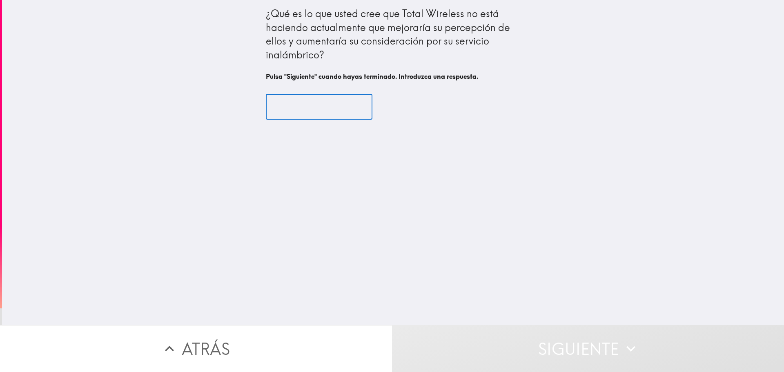
click at [313, 110] on input "text" at bounding box center [319, 106] width 107 height 25
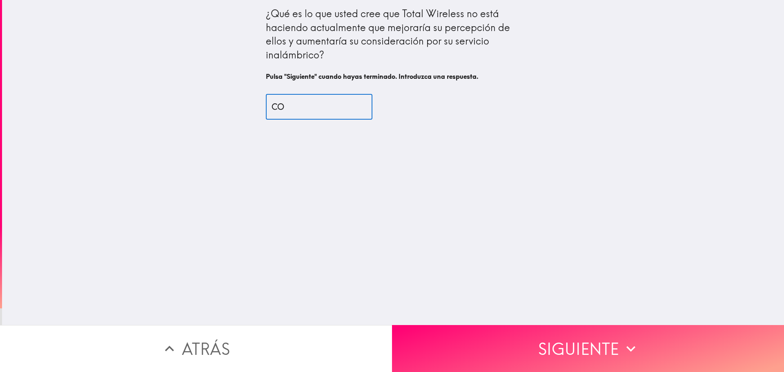
type input "C"
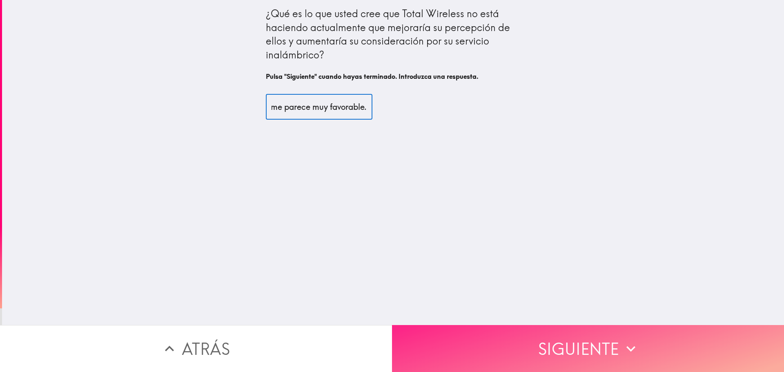
type input "Todo lo reflejado me parece muy favorable."
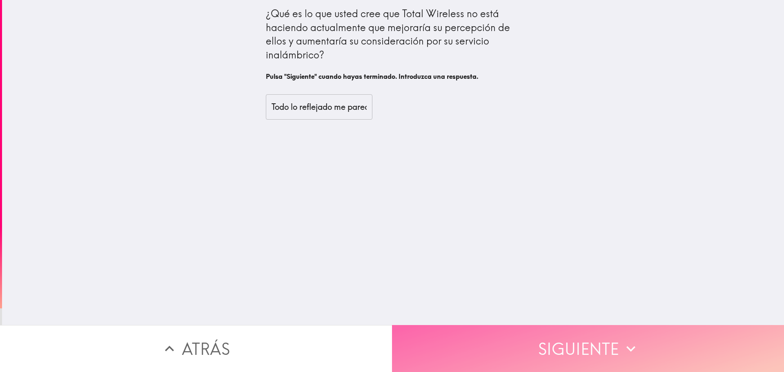
click at [584, 341] on button "Siguiente" at bounding box center [588, 348] width 392 height 47
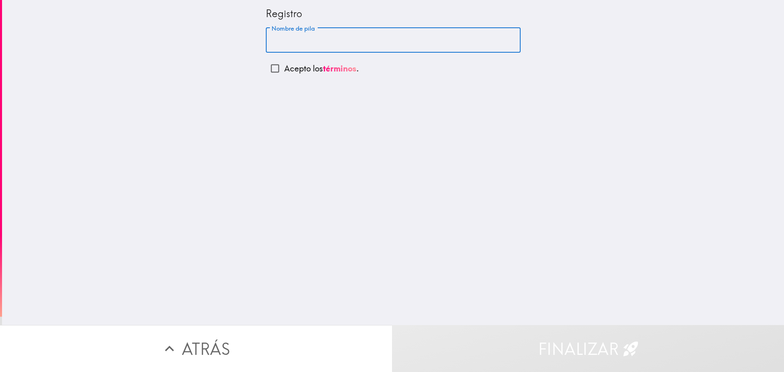
click at [335, 39] on input "Nombre de pila" at bounding box center [393, 40] width 255 height 25
type input "[PERSON_NAME]"
click at [272, 67] on input "Acepto los términos ." at bounding box center [275, 68] width 18 height 18
checkbox input "true"
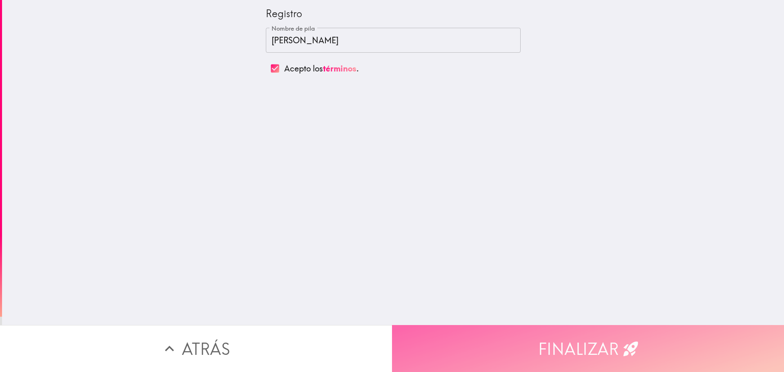
click at [571, 332] on button "Finalizar" at bounding box center [588, 348] width 392 height 47
